Goal: Task Accomplishment & Management: Manage account settings

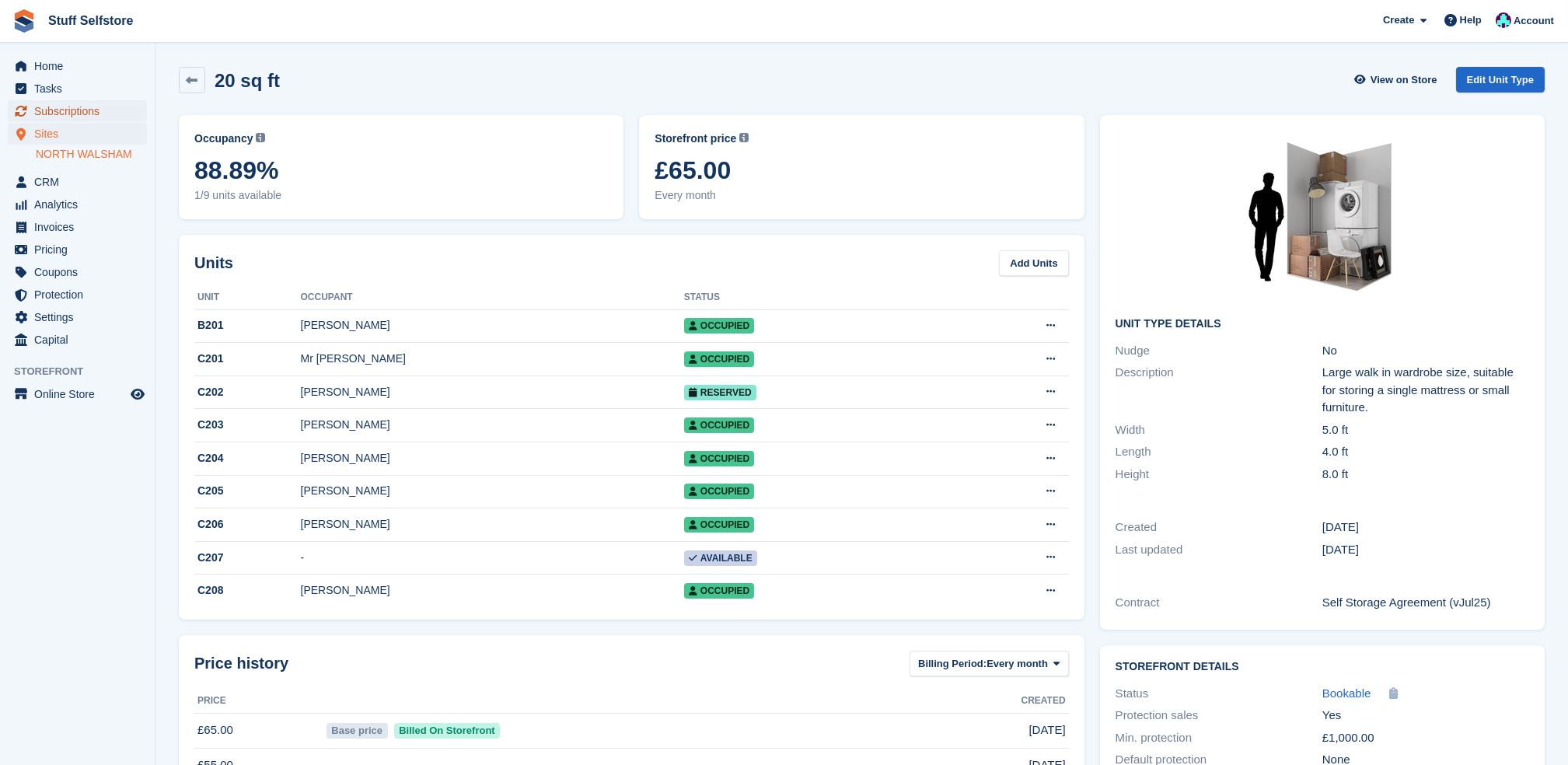
click at [43, 103] on span "Subscriptions" at bounding box center [81, 111] width 93 height 22
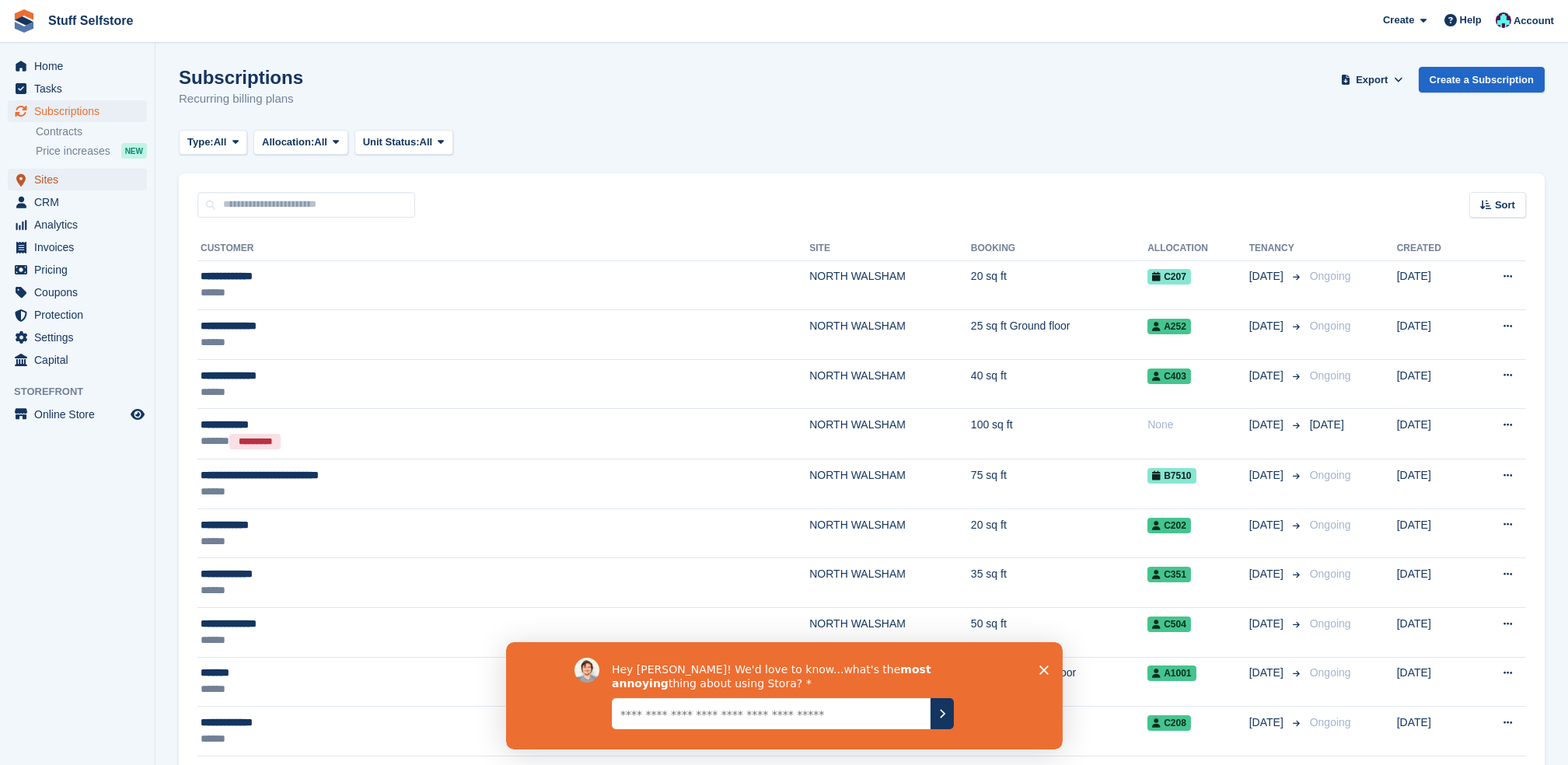
click at [85, 178] on span "Sites" at bounding box center [81, 180] width 93 height 22
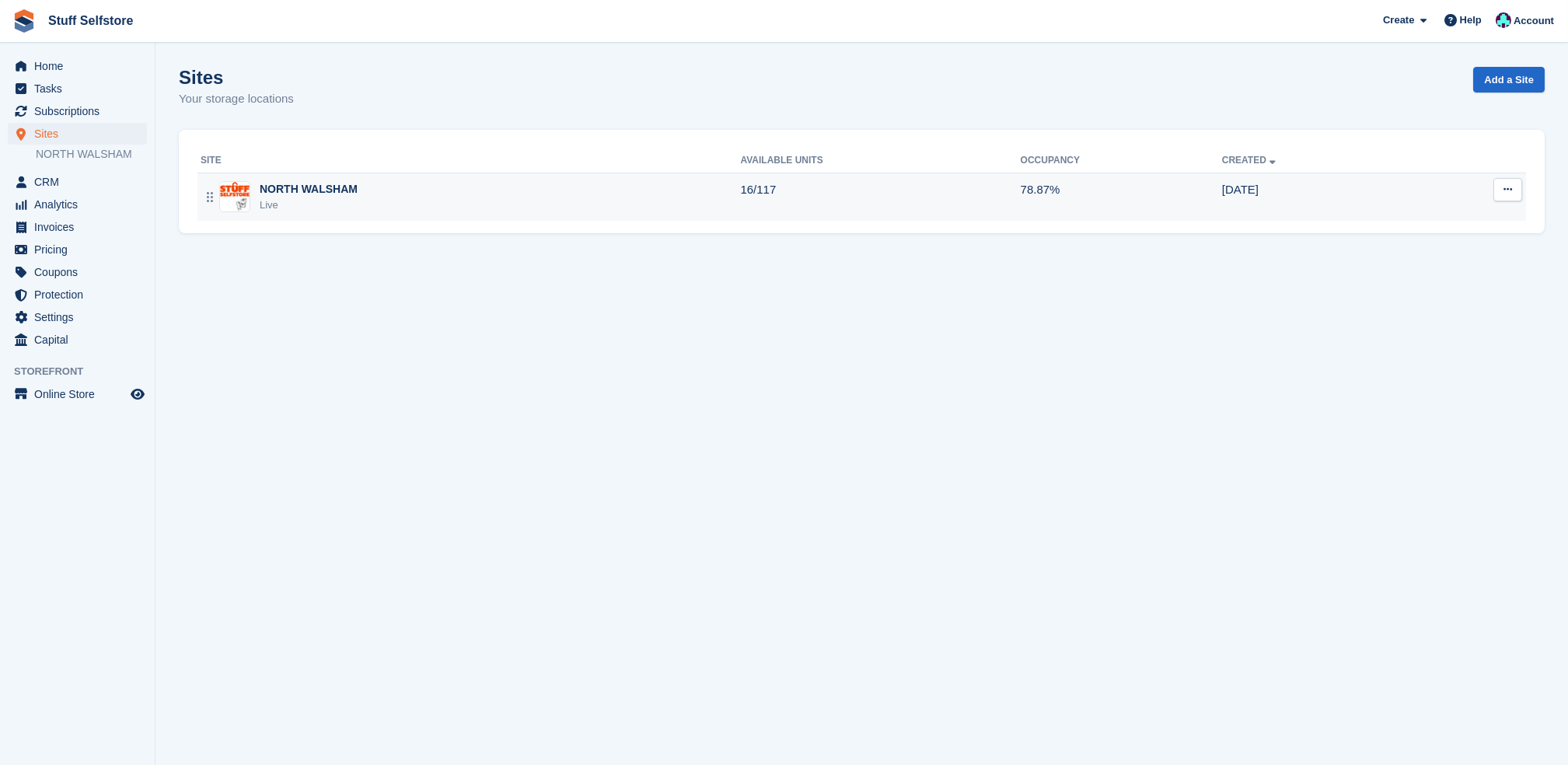
click at [636, 201] on div "NORTH WALSHAM Live" at bounding box center [470, 197] width 540 height 31
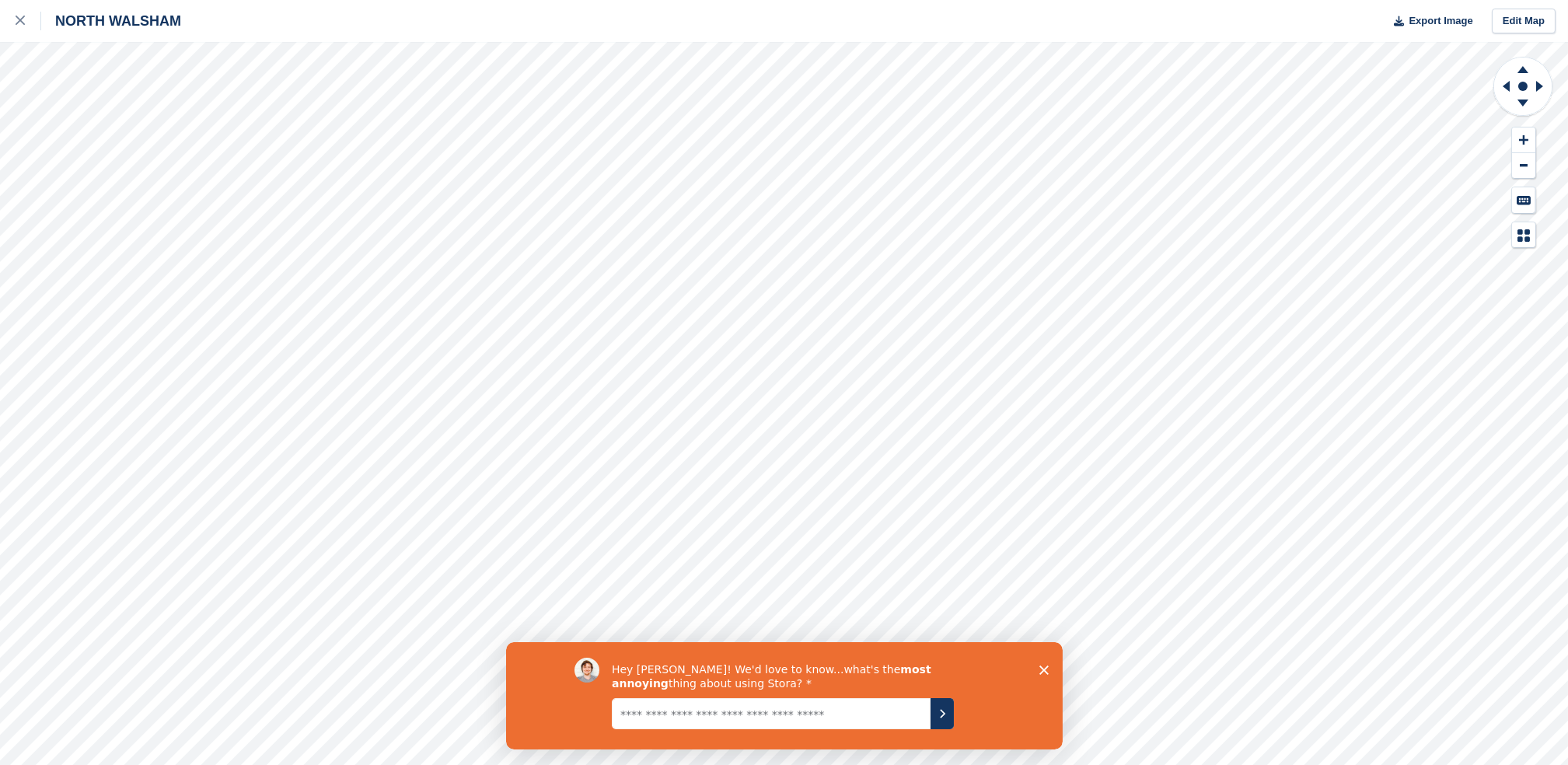
scroll to position [2, 0]
click at [941, 716] on icon "Submit your response" at bounding box center [942, 713] width 4 height 7
click at [879, 734] on div "Hey Simon! We'd love to know...what's the most annoying thing about using Stora?" at bounding box center [802, 695] width 383 height 77
click at [867, 709] on textarea "Give it to us straight... we can take it" at bounding box center [770, 713] width 319 height 31
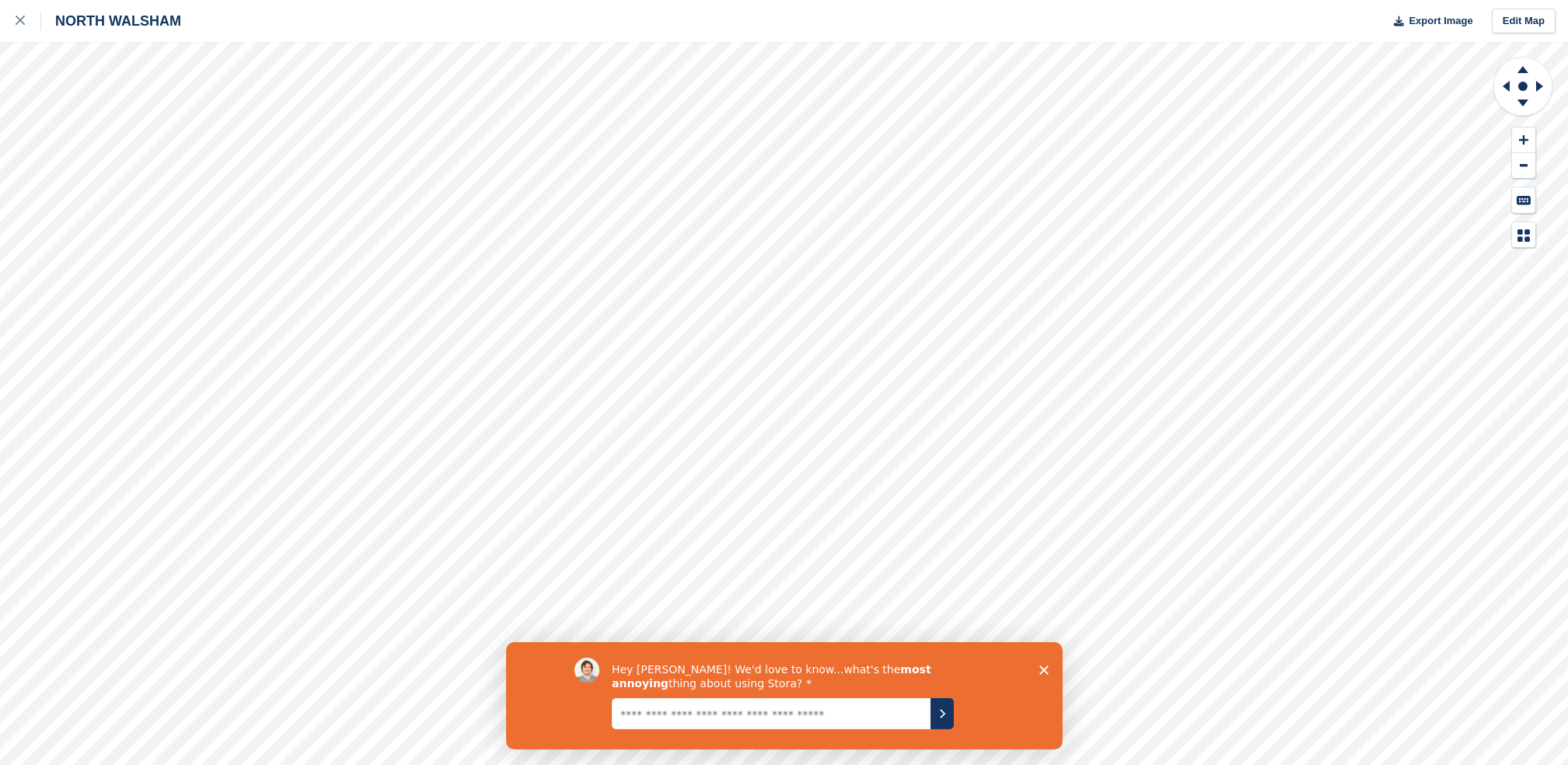
click at [1039, 669] on icon "Close survey" at bounding box center [1044, 670] width 10 height 10
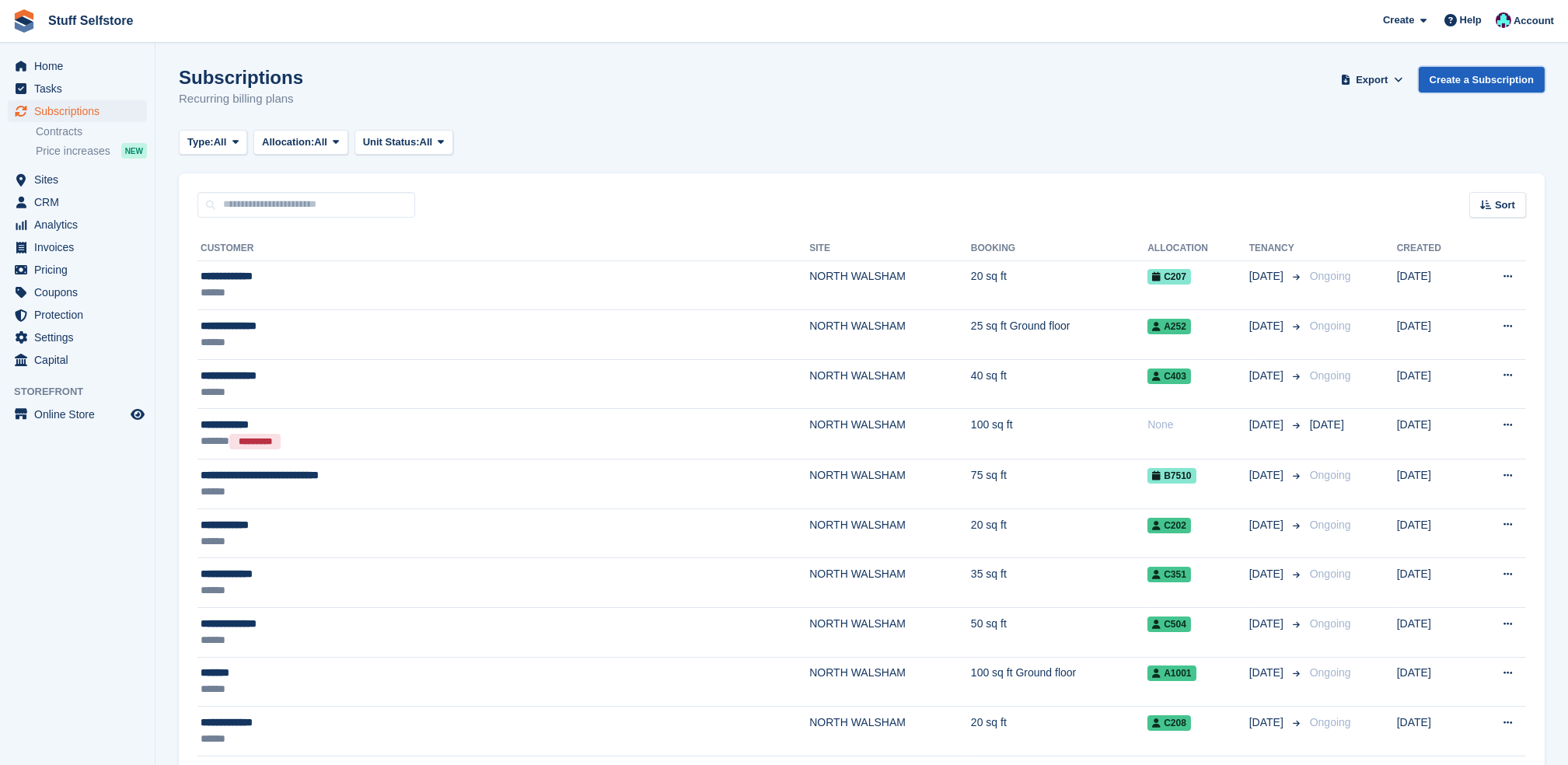
click at [1457, 87] on link "Create a Subscription" at bounding box center [1482, 80] width 126 height 26
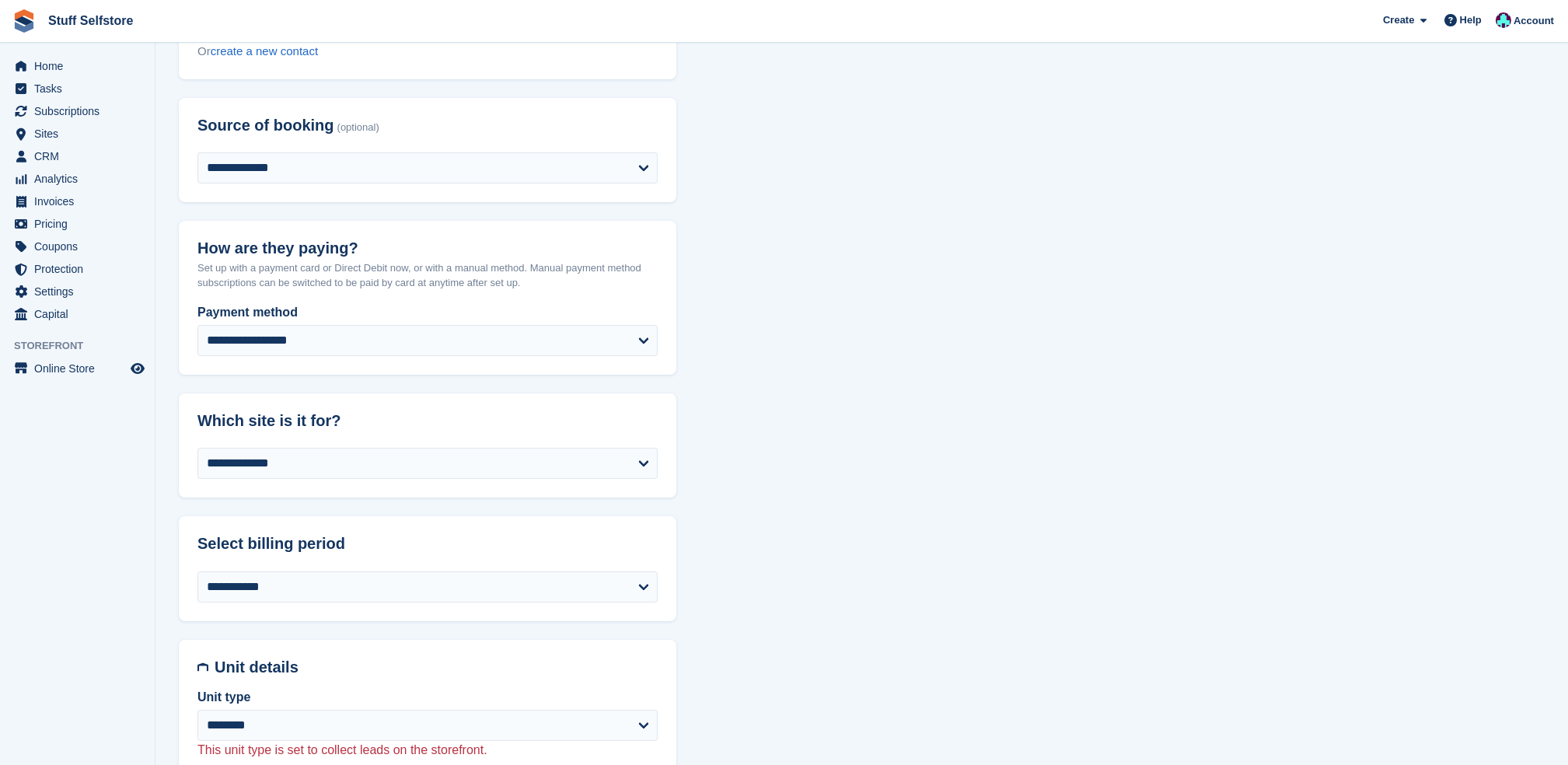
scroll to position [414, 0]
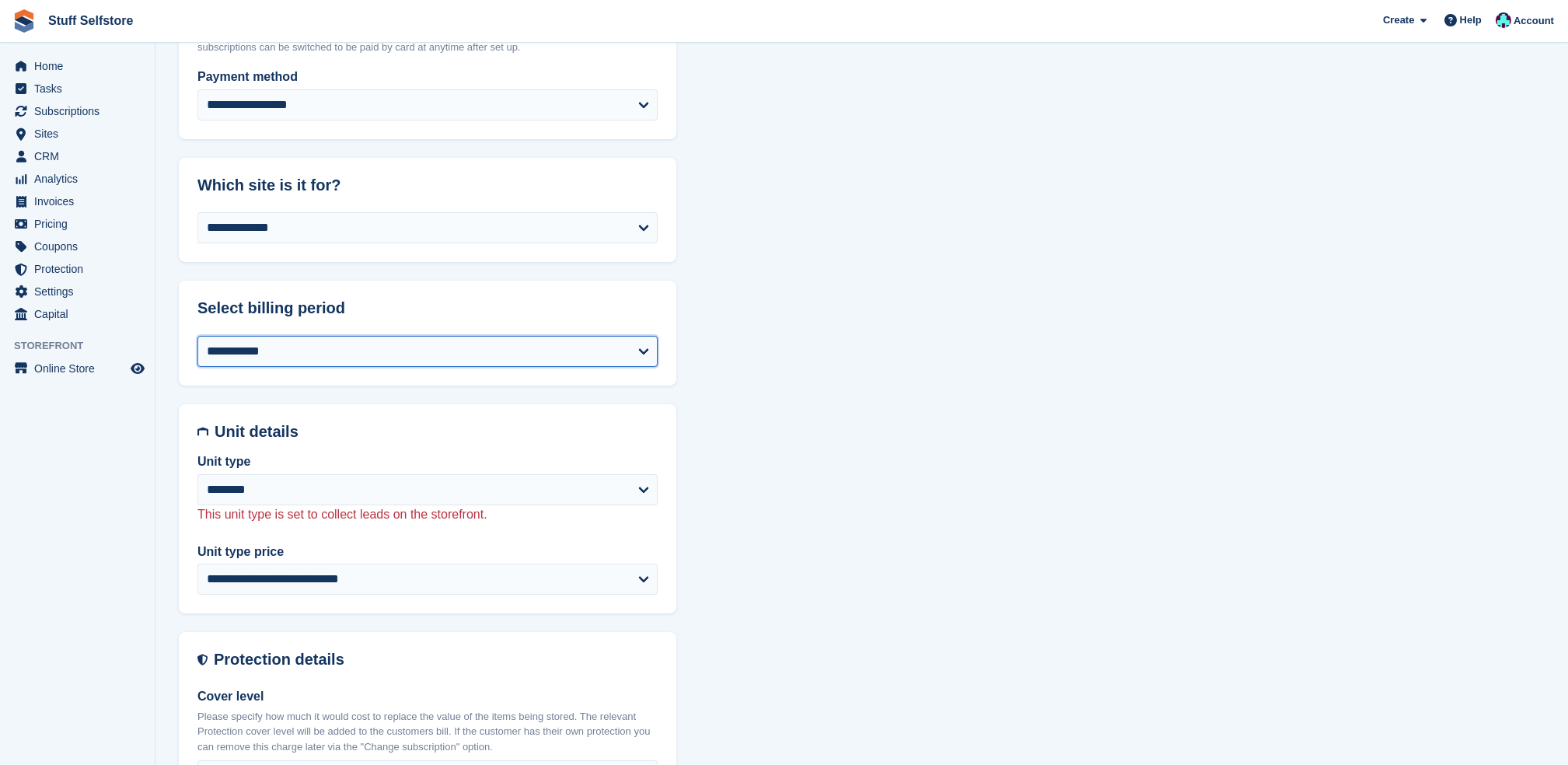
click at [503, 339] on select "**********" at bounding box center [427, 352] width 460 height 31
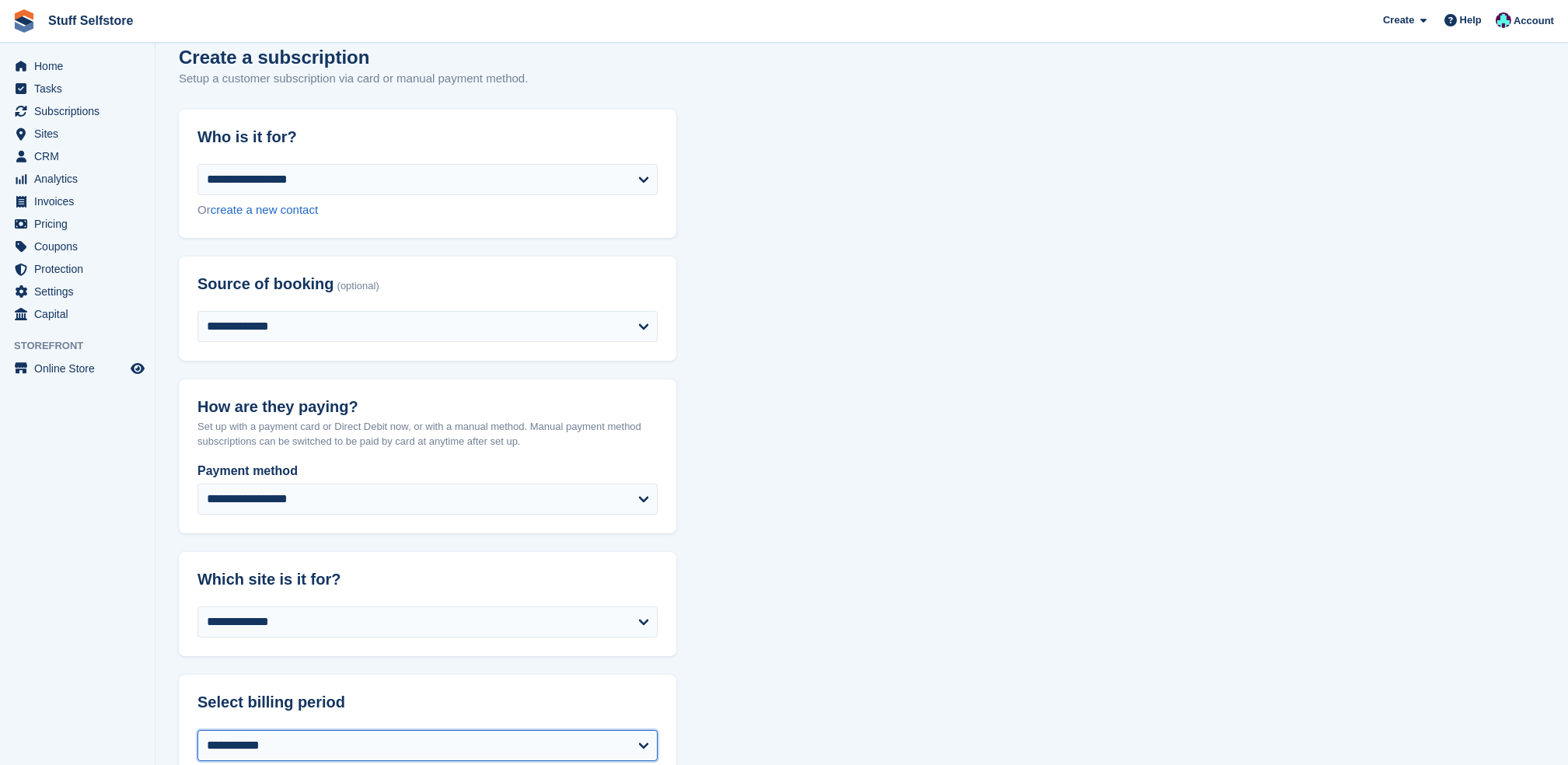
scroll to position [0, 0]
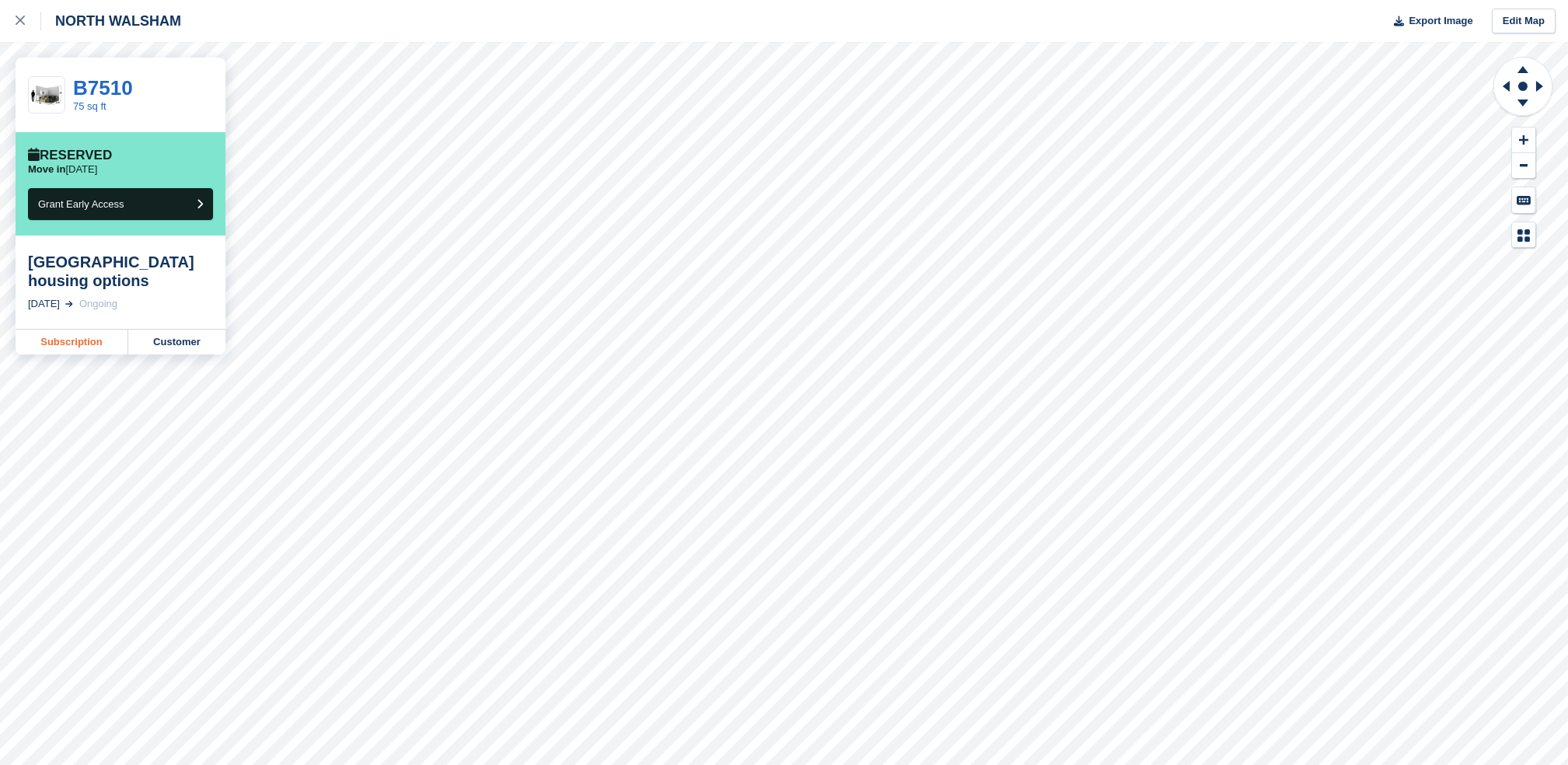
click at [98, 344] on link "Subscription" at bounding box center [72, 342] width 113 height 25
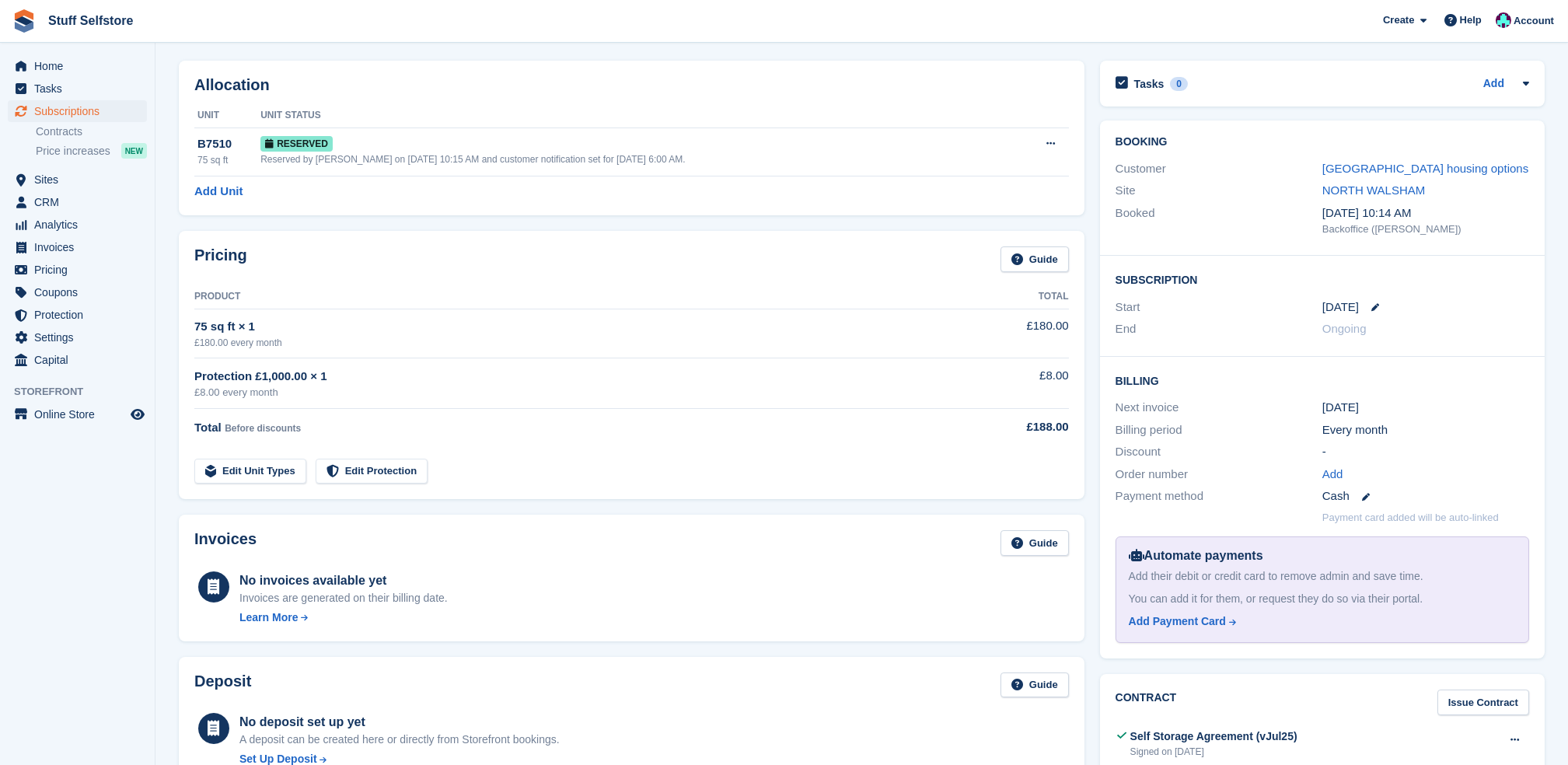
scroll to position [52, 0]
click at [1448, 173] on link "[GEOGRAPHIC_DATA] housing options" at bounding box center [1426, 170] width 206 height 13
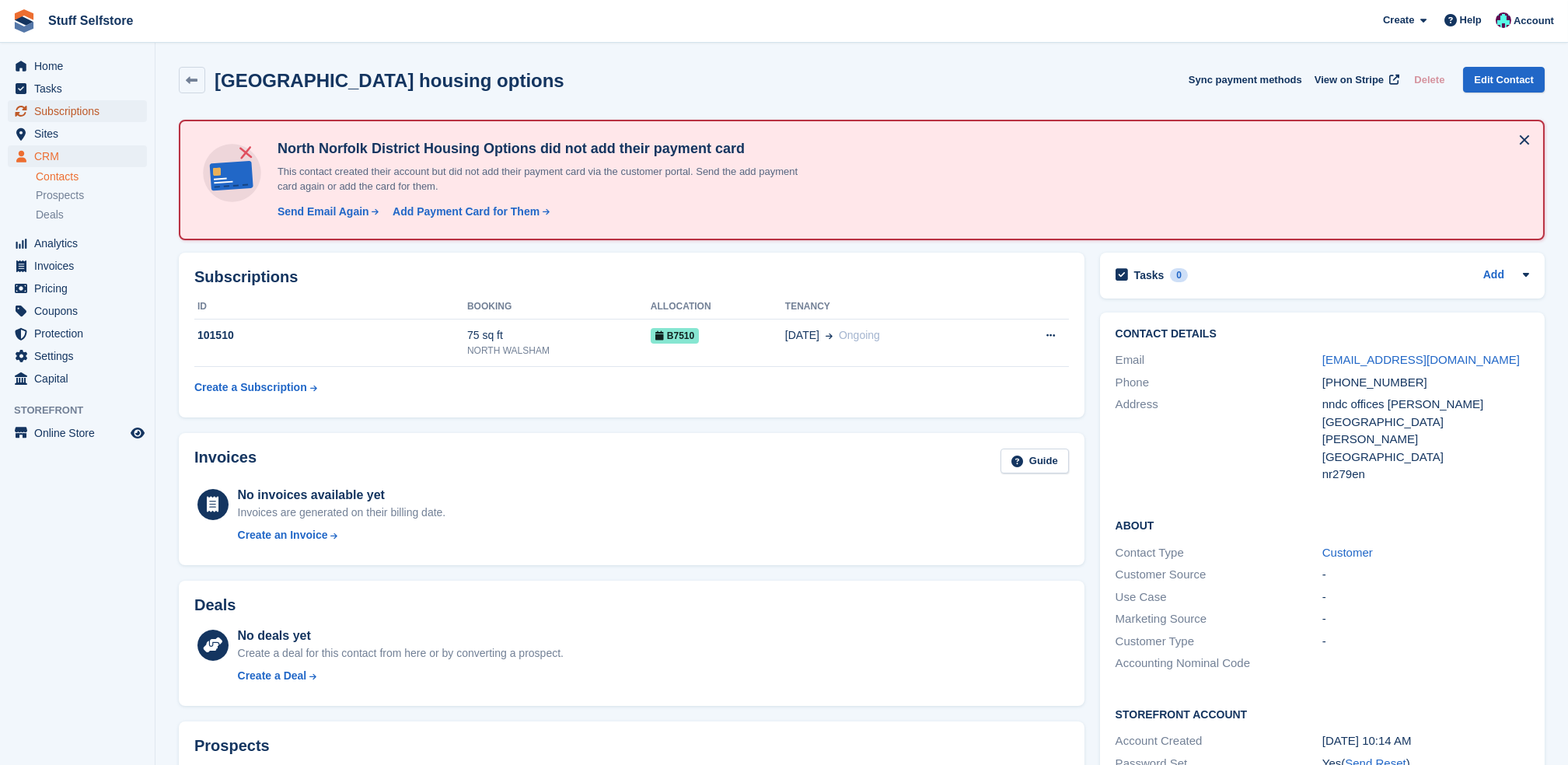
click at [88, 115] on span "Subscriptions" at bounding box center [81, 111] width 93 height 22
